Goal: Browse casually

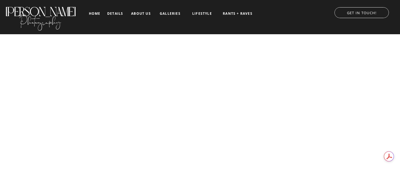
click at [174, 15] on nav "galleries" at bounding box center [170, 14] width 23 height 4
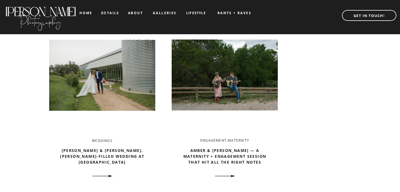
scroll to position [859, 0]
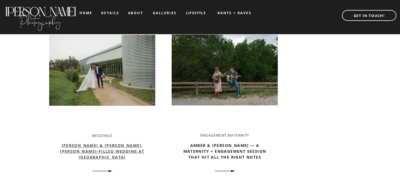
click at [134, 151] on link "[PERSON_NAME] & [PERSON_NAME], [PERSON_NAME]-Filled Wedding at [GEOGRAPHIC_DATA]" at bounding box center [102, 150] width 84 height 17
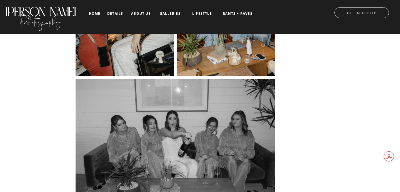
scroll to position [1252, 0]
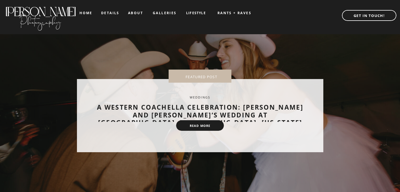
scroll to position [859, 0]
